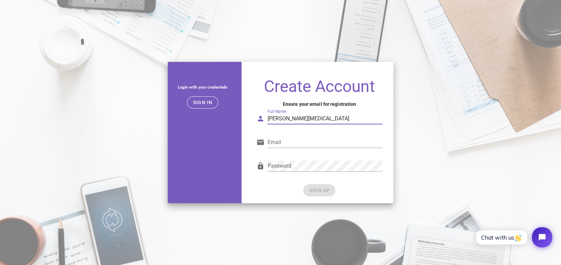
type input "Geddit Chills"
type input "gaitole@gmail.com"
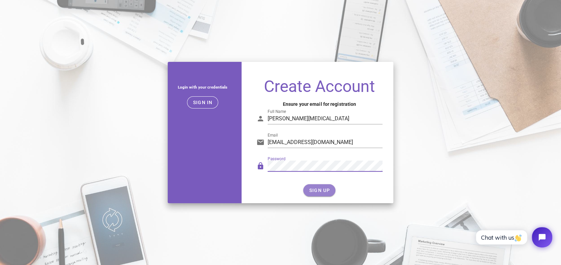
click at [323, 187] on button "SIGN UP" at bounding box center [319, 190] width 32 height 12
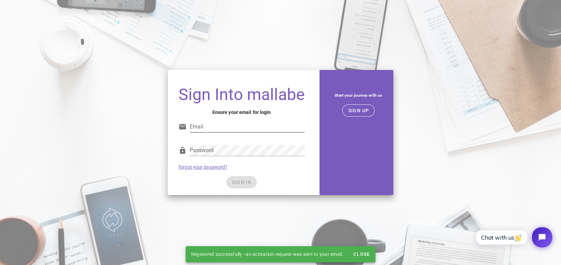
click at [222, 126] on input "Email" at bounding box center [247, 127] width 115 height 11
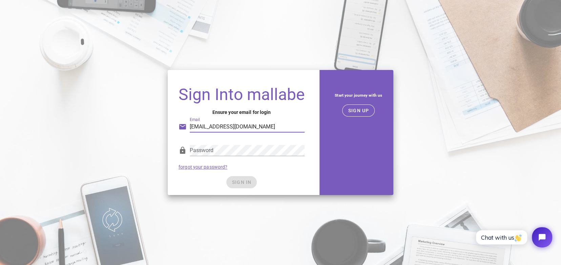
type input "gaitole@gmail.com"
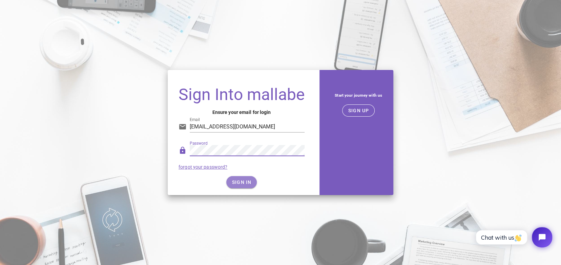
click at [250, 183] on span "SIGN IN" at bounding box center [242, 182] width 20 height 5
click at [248, 182] on span "SIGN IN" at bounding box center [242, 182] width 20 height 5
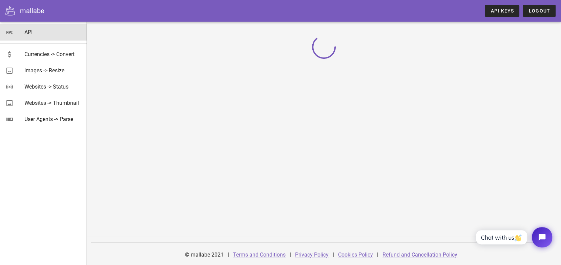
click at [39, 31] on div "API" at bounding box center [52, 32] width 57 height 6
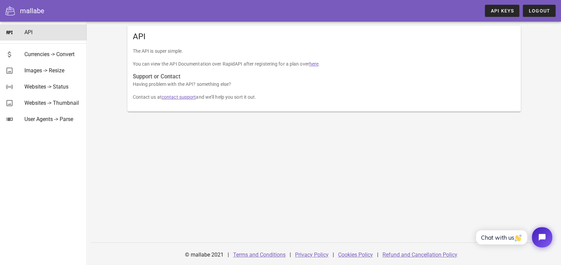
click at [318, 65] on link "here" at bounding box center [313, 63] width 9 height 5
click at [318, 64] on link "here" at bounding box center [313, 63] width 9 height 5
click at [205, 52] on p "The API is super simple." at bounding box center [324, 50] width 382 height 7
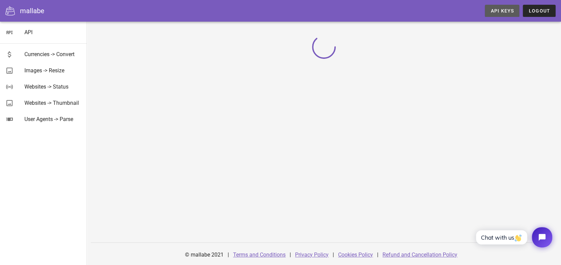
click at [499, 10] on span "API Keys" at bounding box center [502, 10] width 24 height 5
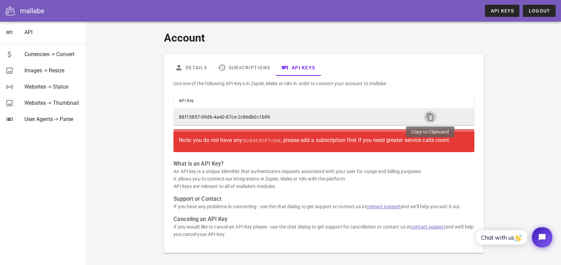
click at [430, 119] on icon "button" at bounding box center [430, 117] width 8 height 8
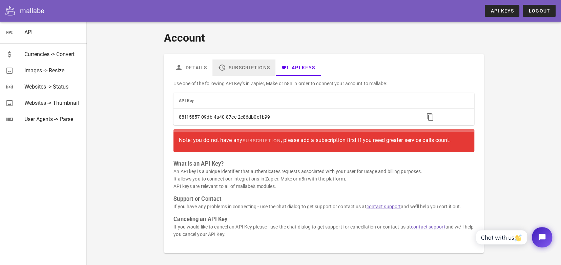
click at [257, 65] on link "Subscriptions" at bounding box center [243, 68] width 63 height 16
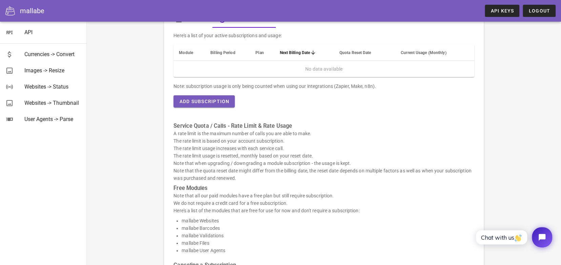
scroll to position [68, 0]
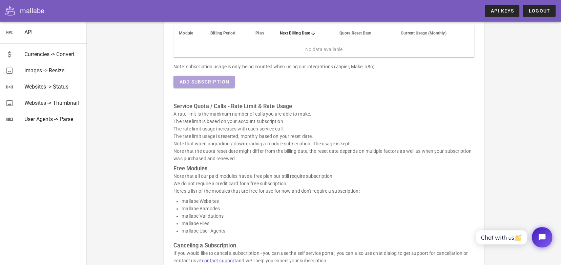
click at [212, 83] on span "Add Subscription" at bounding box center [204, 81] width 50 height 5
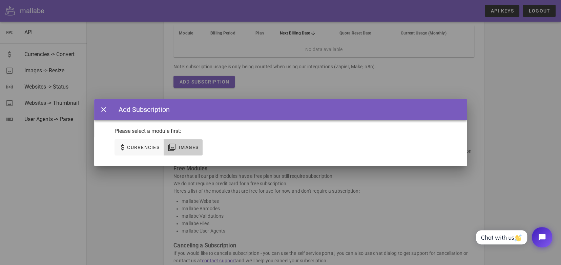
click at [176, 149] on span "Images" at bounding box center [183, 148] width 31 height 8
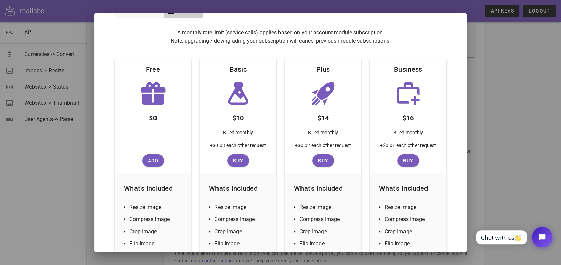
scroll to position [34, 0]
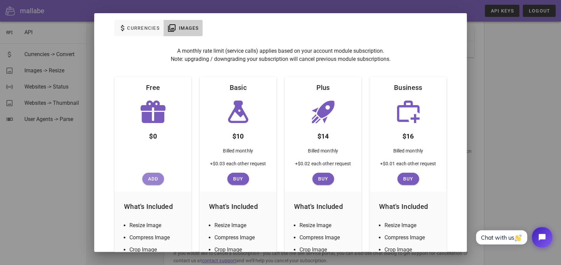
click at [150, 177] on span "Add" at bounding box center [153, 178] width 16 height 5
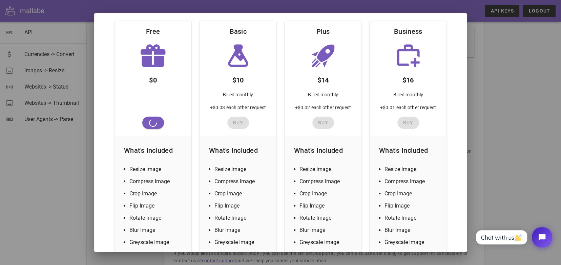
scroll to position [213, 0]
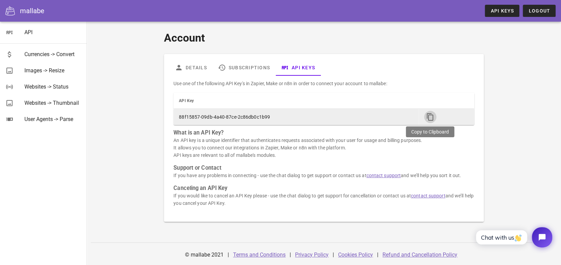
click at [432, 115] on icon "button" at bounding box center [430, 117] width 8 height 8
